Goal: Find specific page/section: Find specific page/section

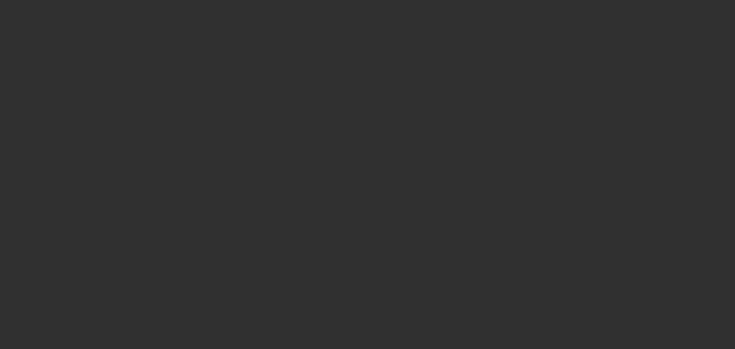
select select "10"
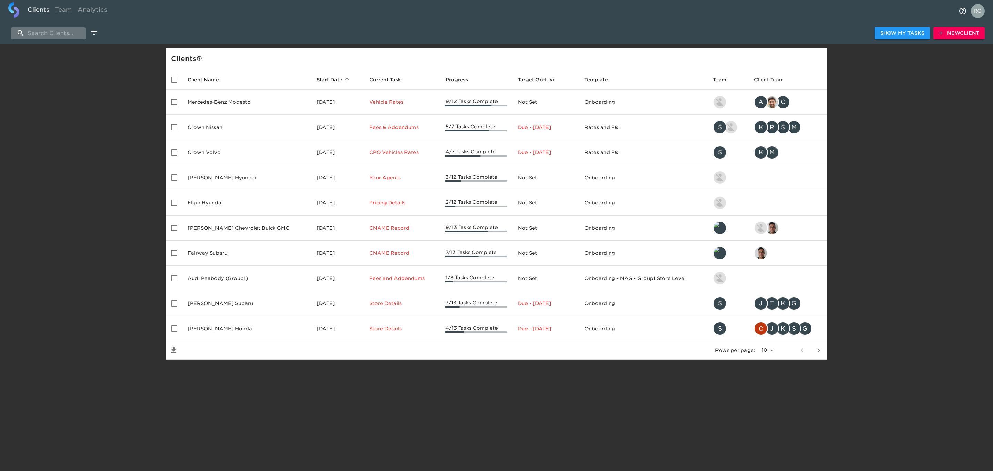
click at [58, 34] on input "search" at bounding box center [48, 33] width 74 height 12
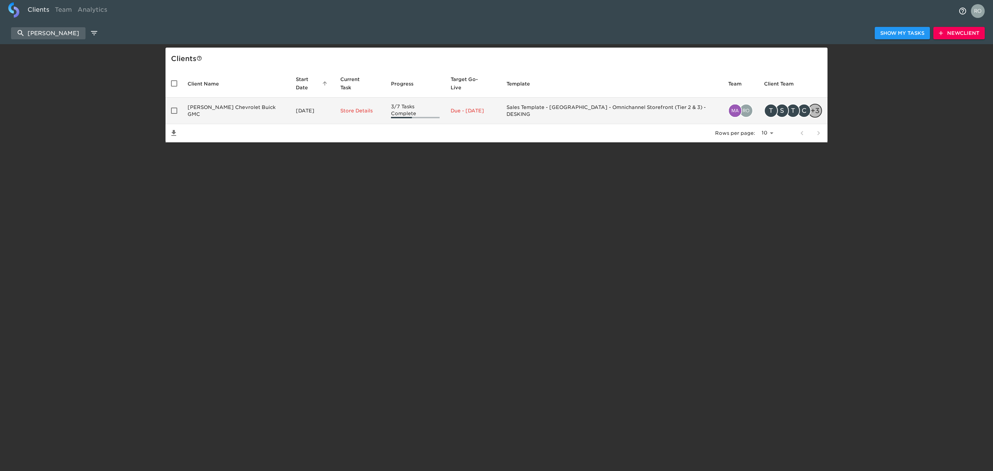
type input "[PERSON_NAME]"
click at [203, 98] on td "[PERSON_NAME] Chevrolet Buick GMC" at bounding box center [236, 111] width 108 height 27
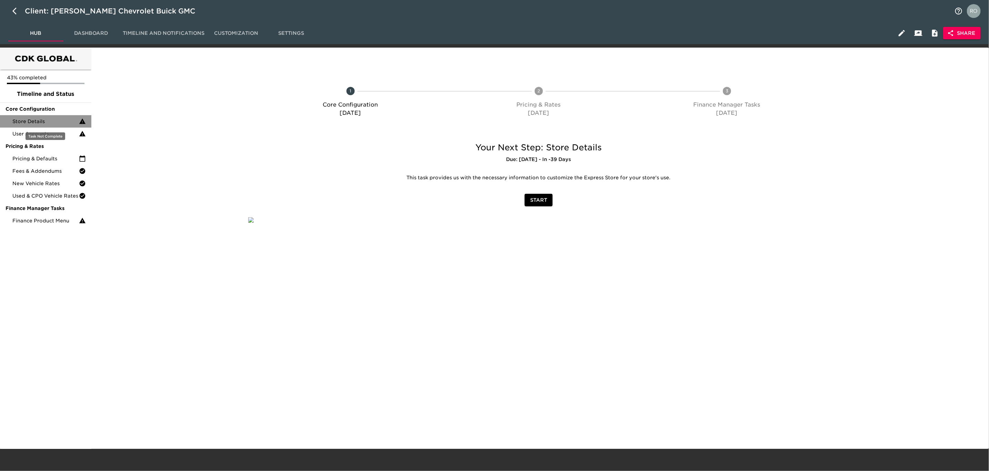
click at [41, 123] on span "Store Details" at bounding box center [45, 121] width 67 height 7
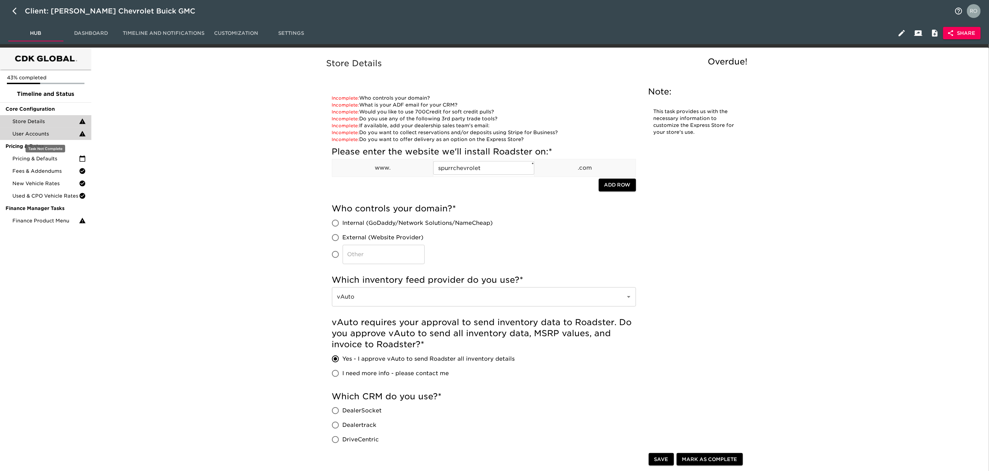
click at [51, 130] on span "User Accounts" at bounding box center [45, 133] width 67 height 7
